Goal: Communication & Community: Participate in discussion

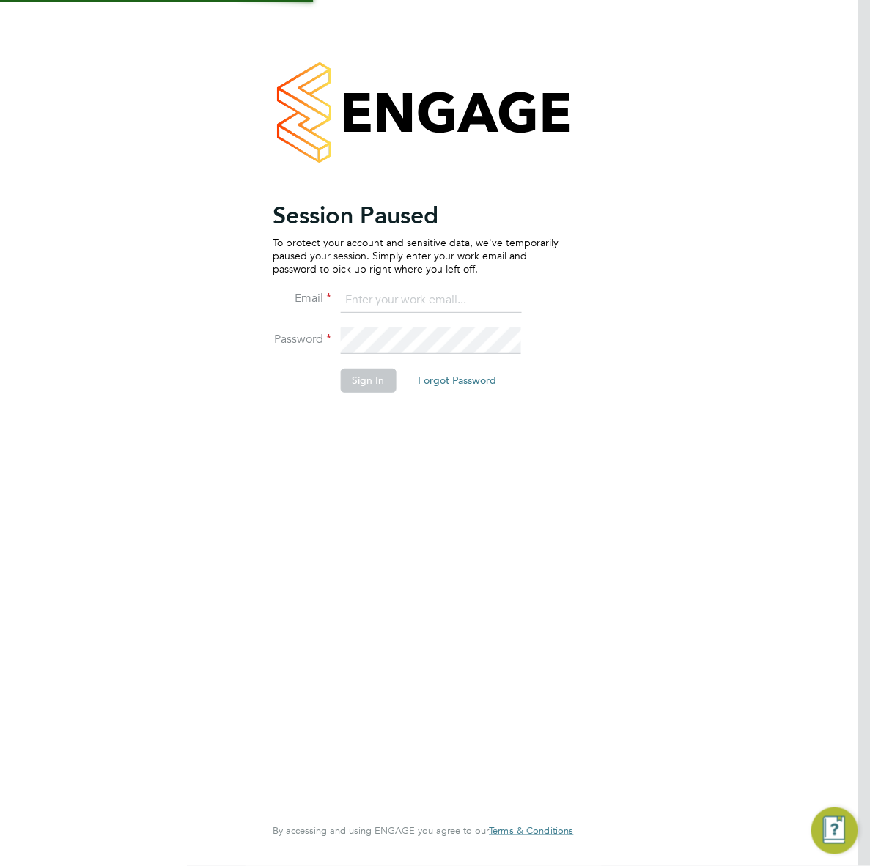
type input "[EMAIL_ADDRESS][DOMAIN_NAME]"
click at [350, 363] on li "Password" at bounding box center [416, 348] width 286 height 41
click at [361, 383] on button "Sign In" at bounding box center [368, 380] width 56 height 23
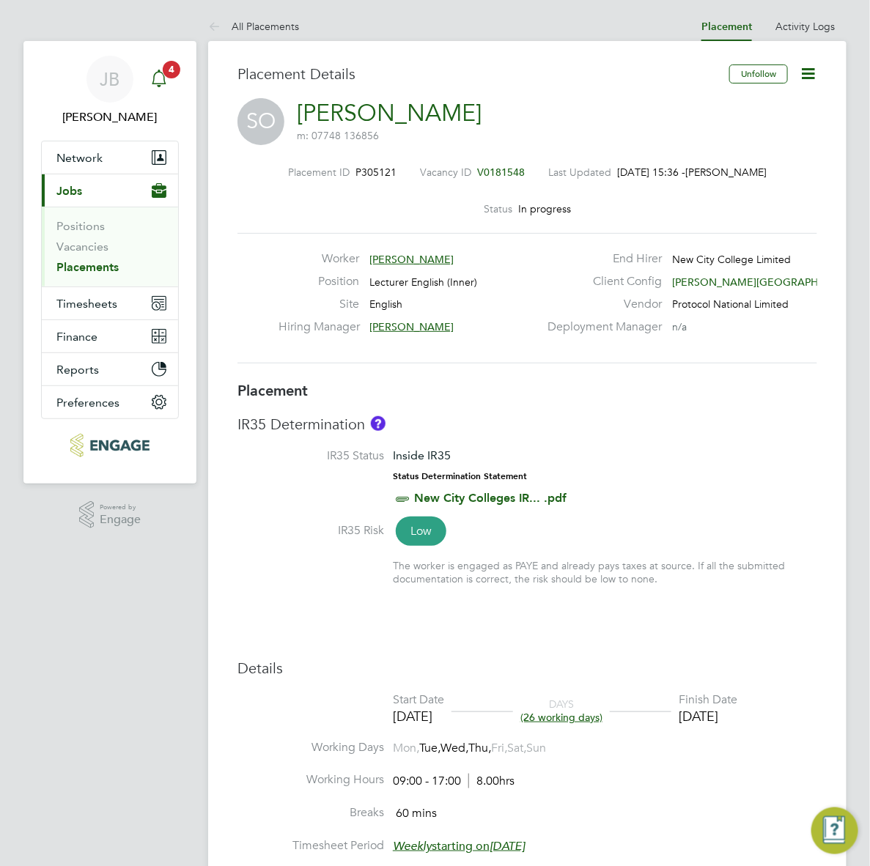
click at [160, 75] on icon "Main navigation" at bounding box center [159, 79] width 18 height 18
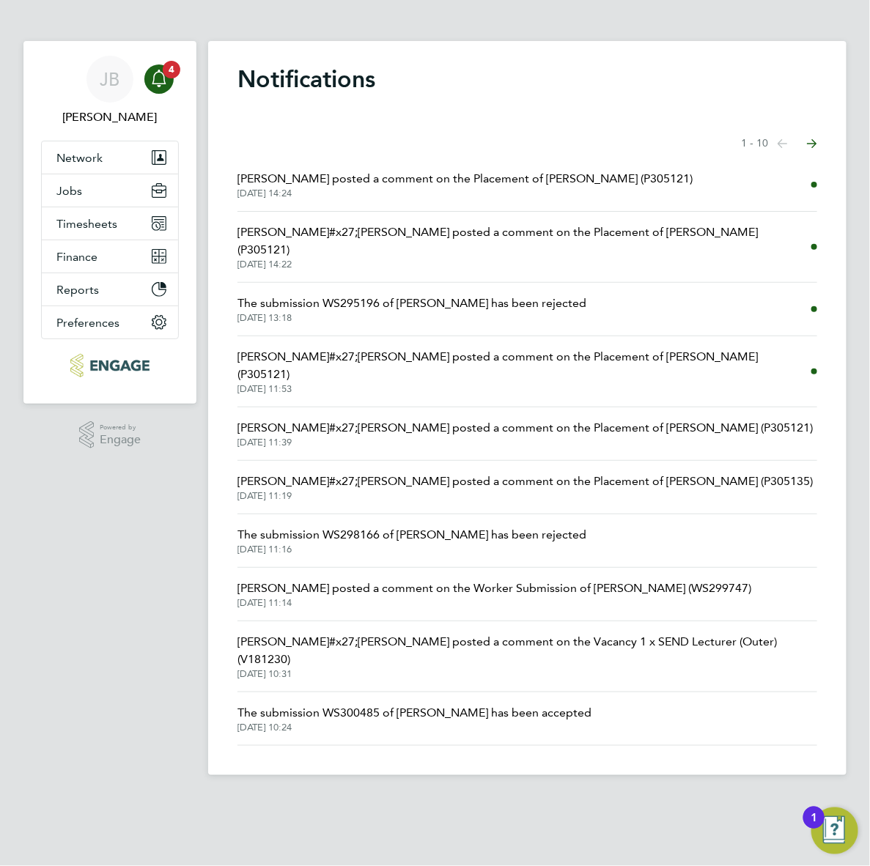
click at [468, 180] on span "Della-Marie McCartney posted a comment on the Placement of Seun Okewole (P30512…" at bounding box center [464, 179] width 455 height 18
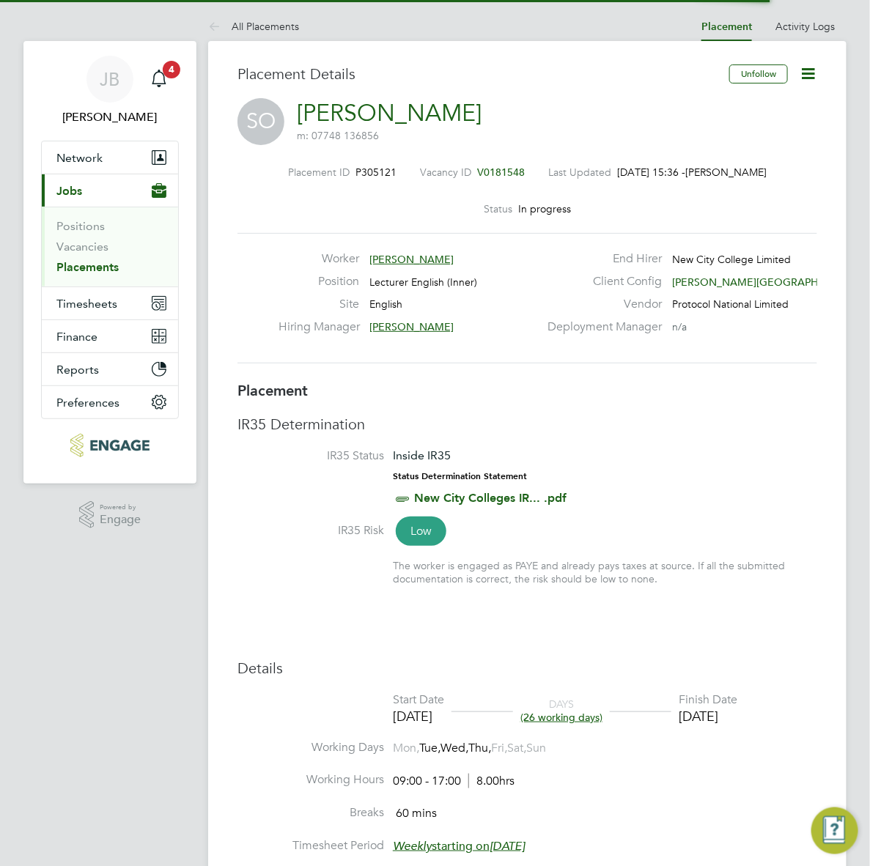
scroll to position [8, 7]
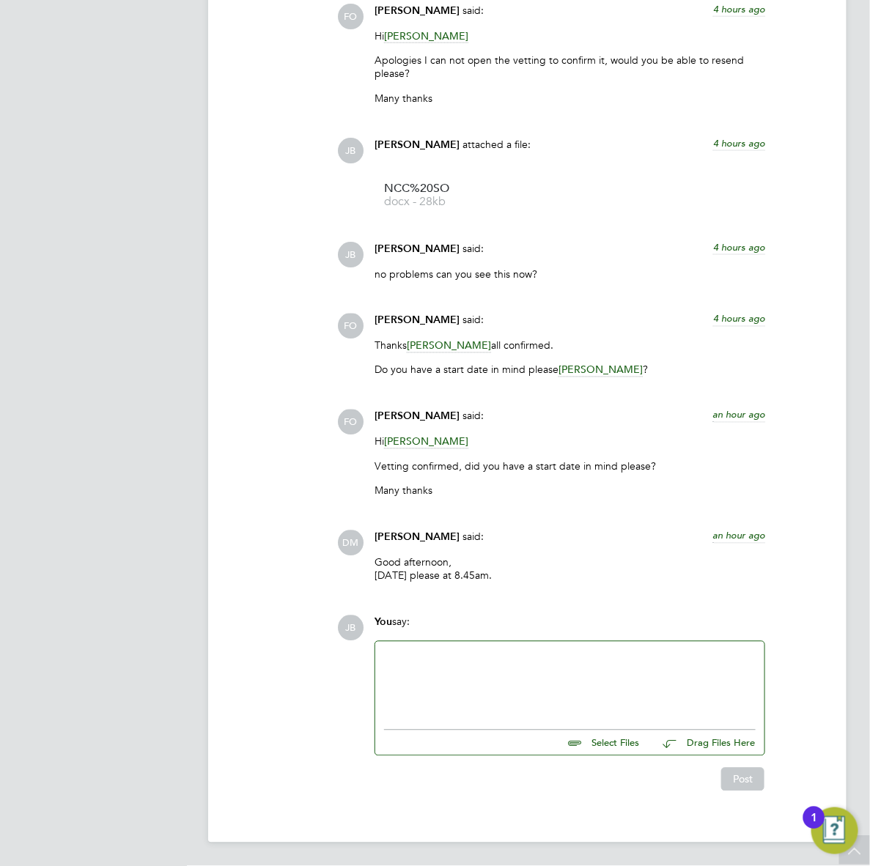
click at [454, 689] on div at bounding box center [570, 682] width 372 height 63
click at [724, 775] on button "Post" at bounding box center [742, 779] width 43 height 23
